Goal: Navigation & Orientation: Find specific page/section

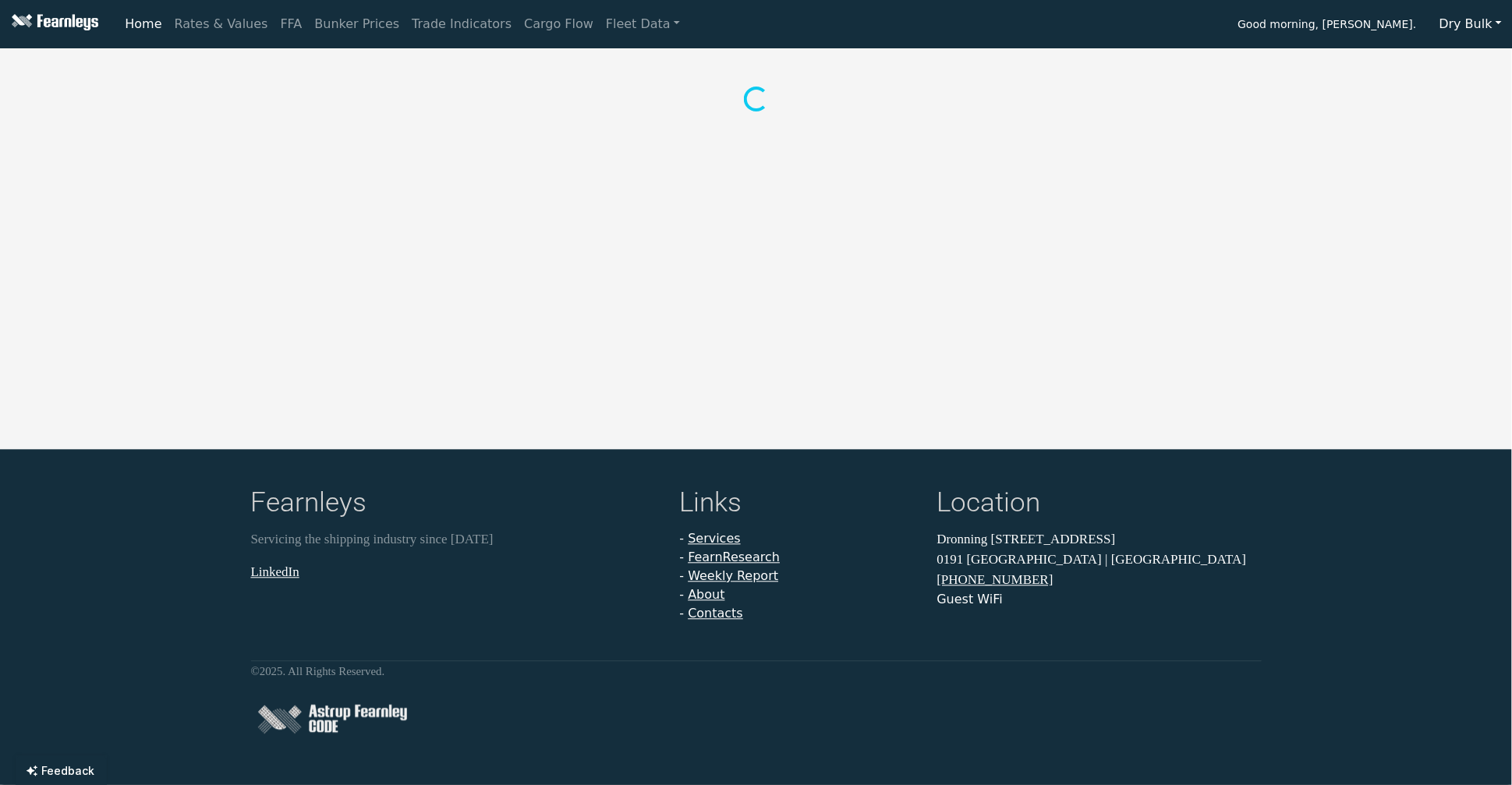
click at [1447, 28] on button "Dry Bulk" at bounding box center [1471, 24] width 83 height 29
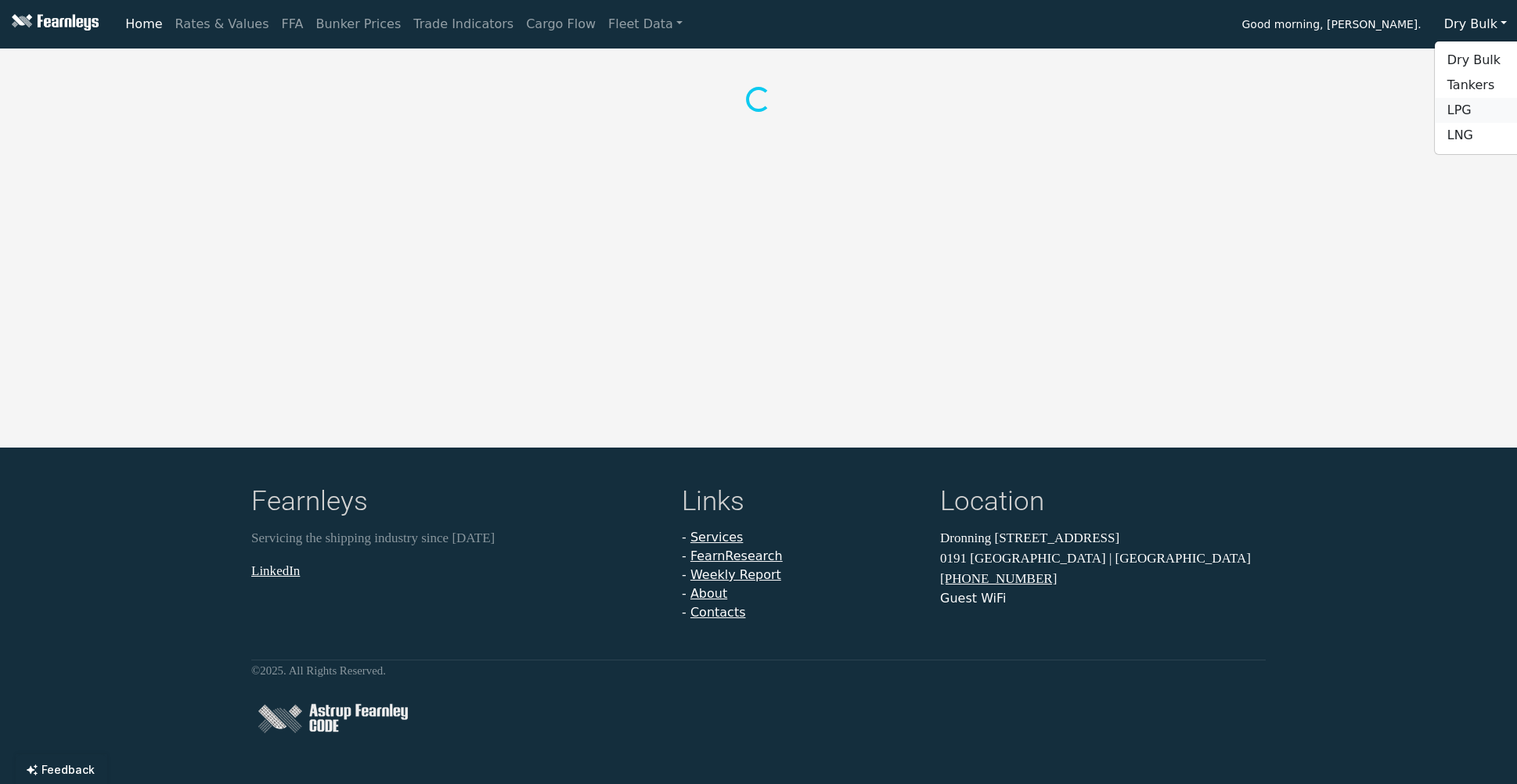
click at [1470, 112] on link "LPG" at bounding box center [1497, 110] width 123 height 25
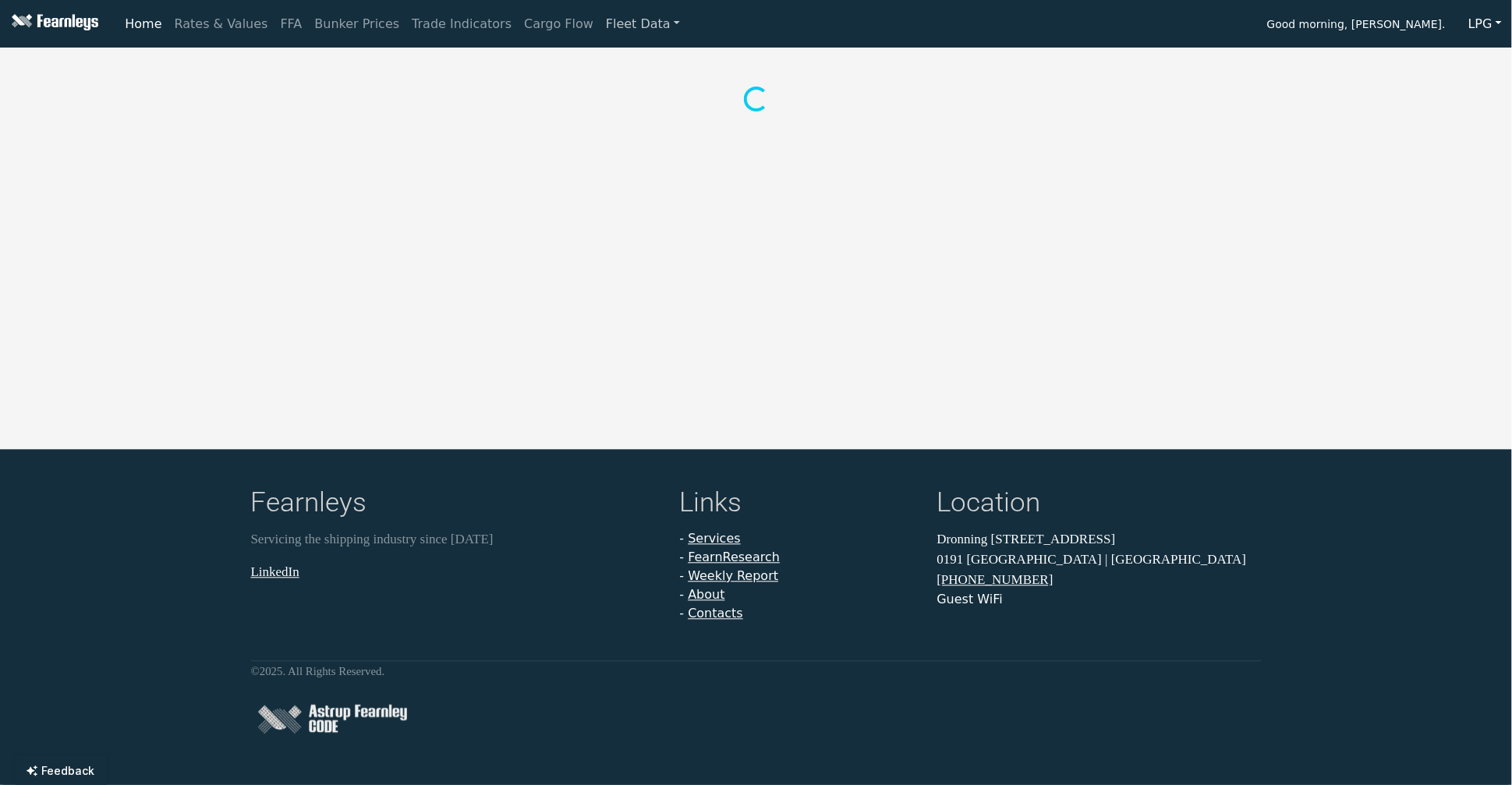
click at [600, 28] on link "Fleet Data" at bounding box center [643, 24] width 86 height 31
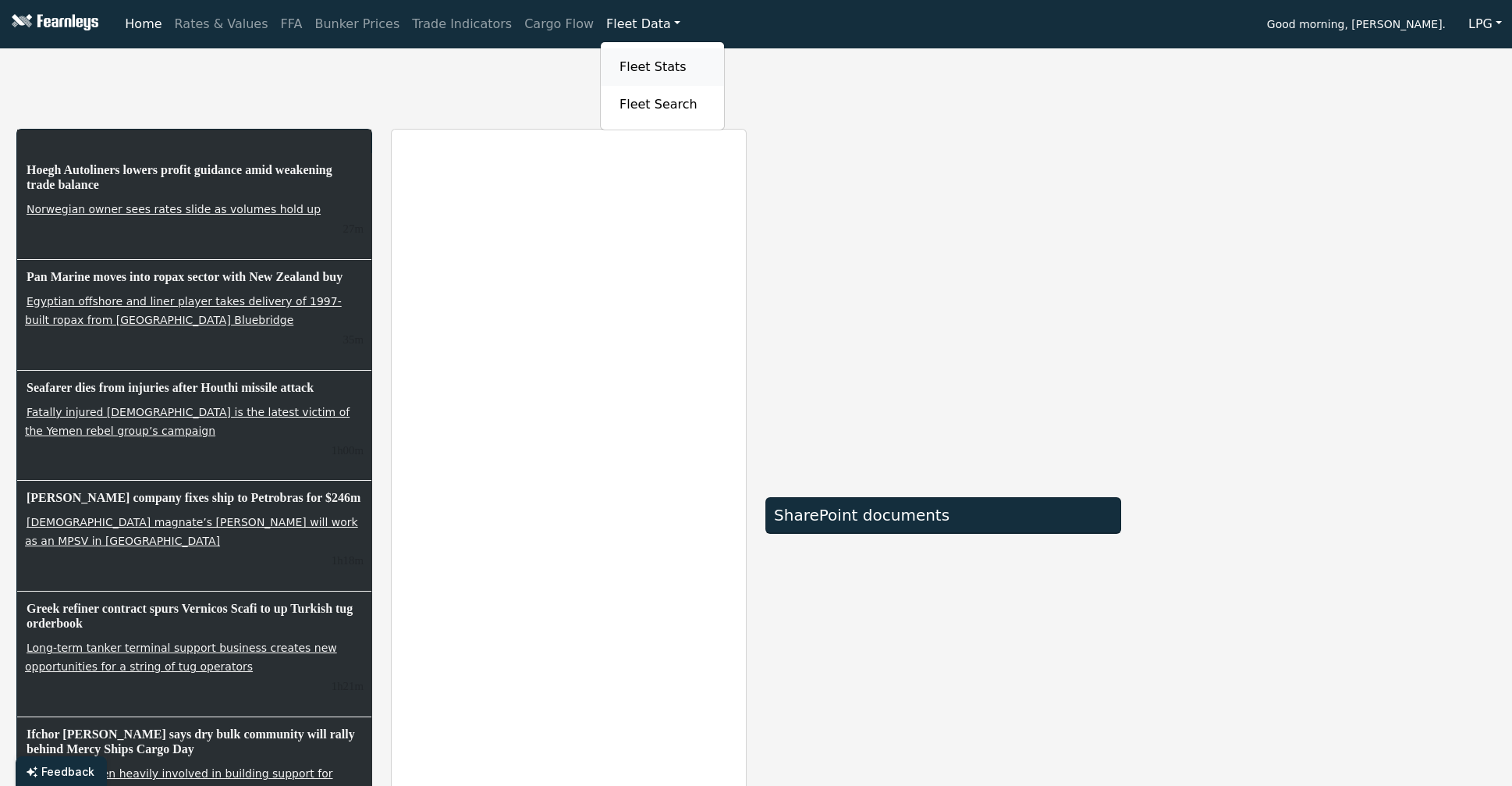
click at [625, 66] on link "Fleet Stats" at bounding box center [662, 67] width 99 height 31
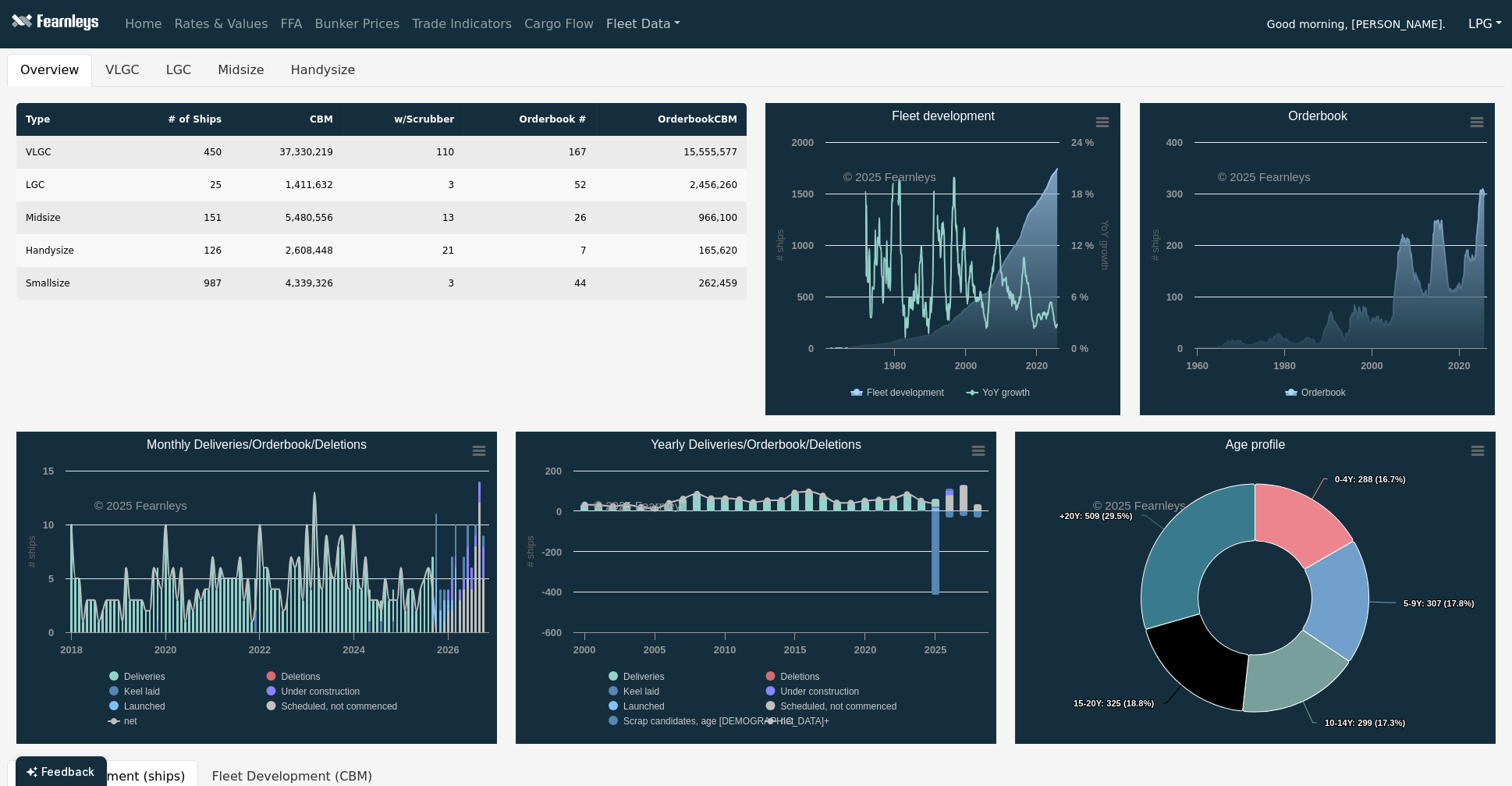
click at [608, 29] on link "Fleet Data" at bounding box center [643, 24] width 86 height 31
click at [613, 101] on link "Fleet Search" at bounding box center [662, 104] width 99 height 31
